Goal: Information Seeking & Learning: Learn about a topic

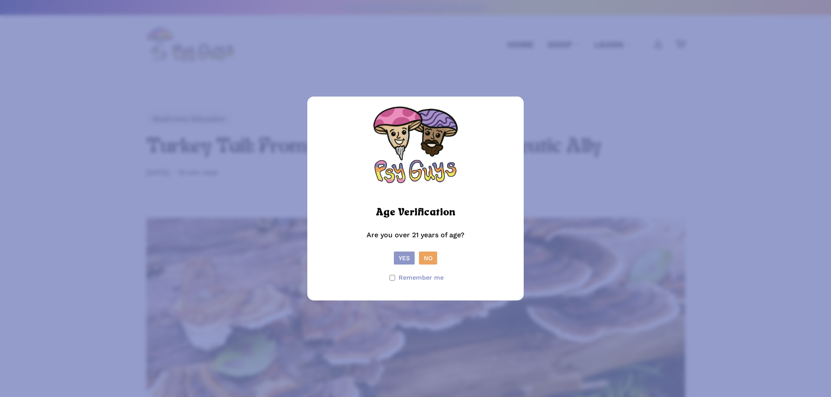
click at [401, 258] on button "Yes" at bounding box center [404, 257] width 21 height 13
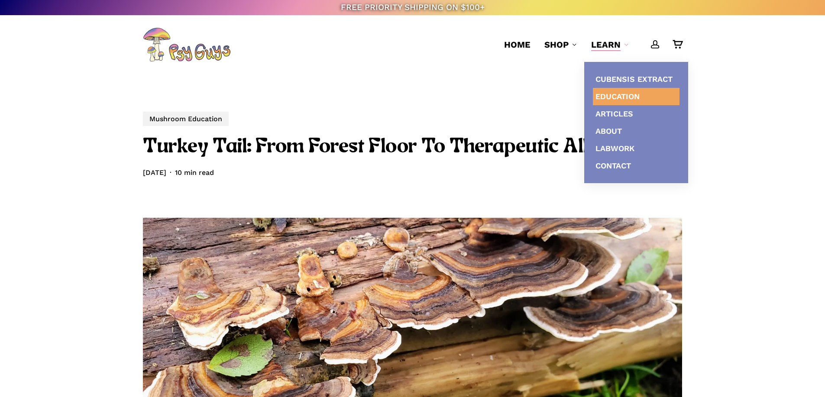
click at [616, 101] on link "Education" at bounding box center [636, 96] width 87 height 17
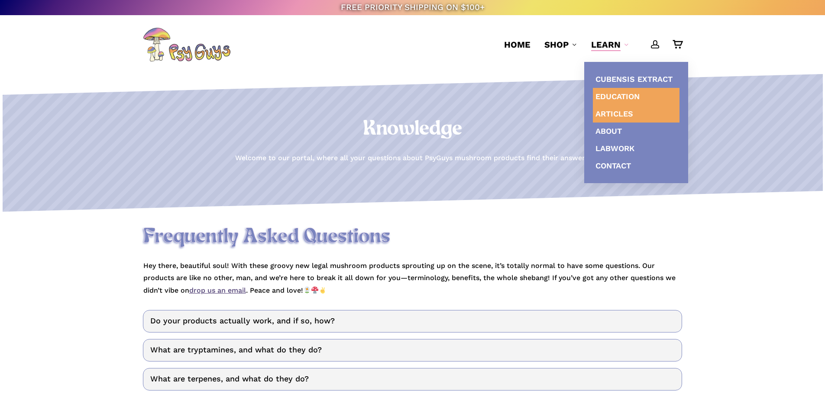
click at [623, 113] on span "Articles" at bounding box center [614, 113] width 38 height 9
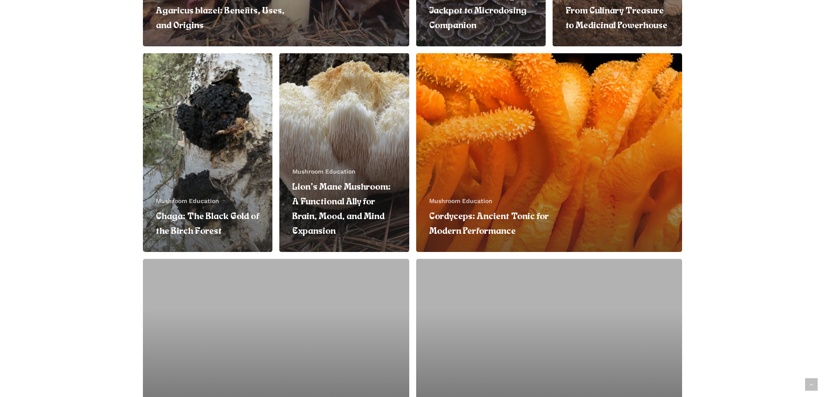
scroll to position [216, 0]
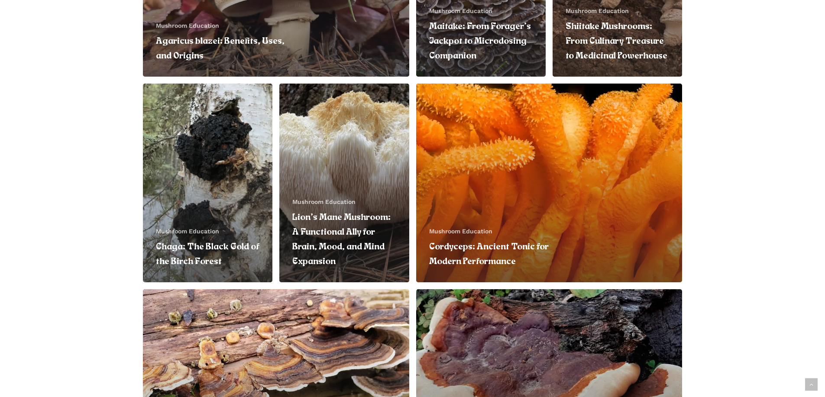
click at [465, 187] on link "Cordyceps: Ancient Tonic for Modern Performance" at bounding box center [549, 183] width 266 height 199
